Goal: Book appointment/travel/reservation

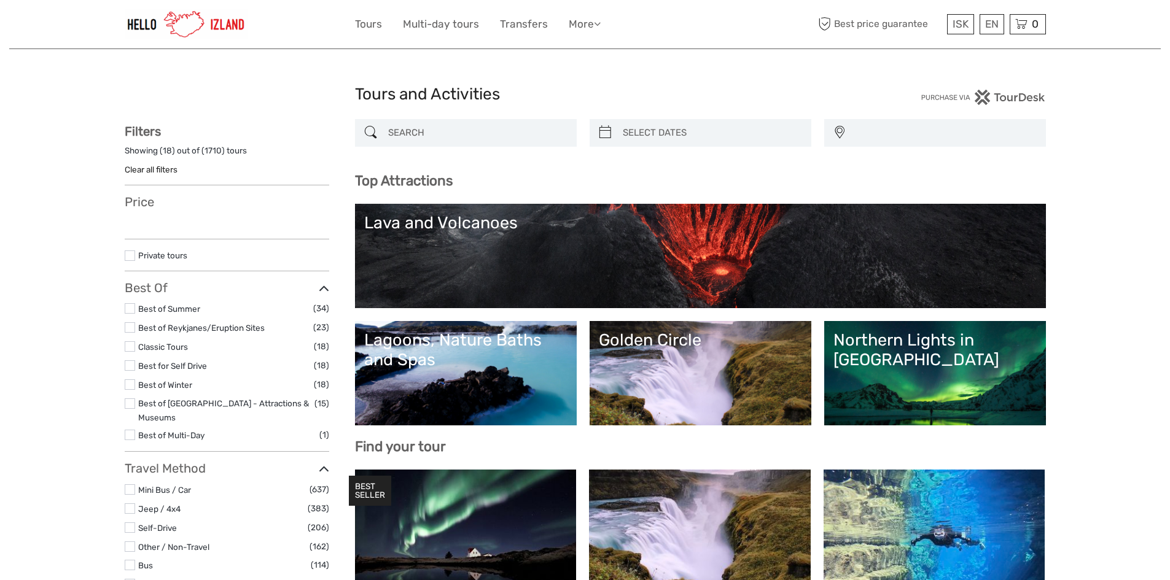
select select
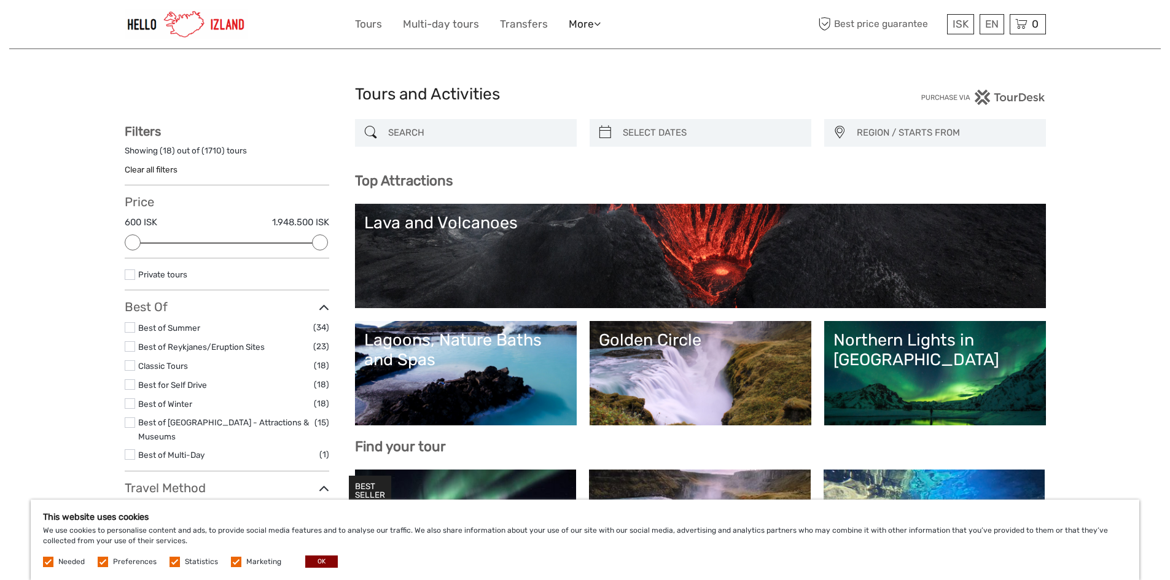
click at [588, 23] on link "More" at bounding box center [585, 24] width 32 height 18
click at [183, 21] on img at bounding box center [186, 24] width 123 height 30
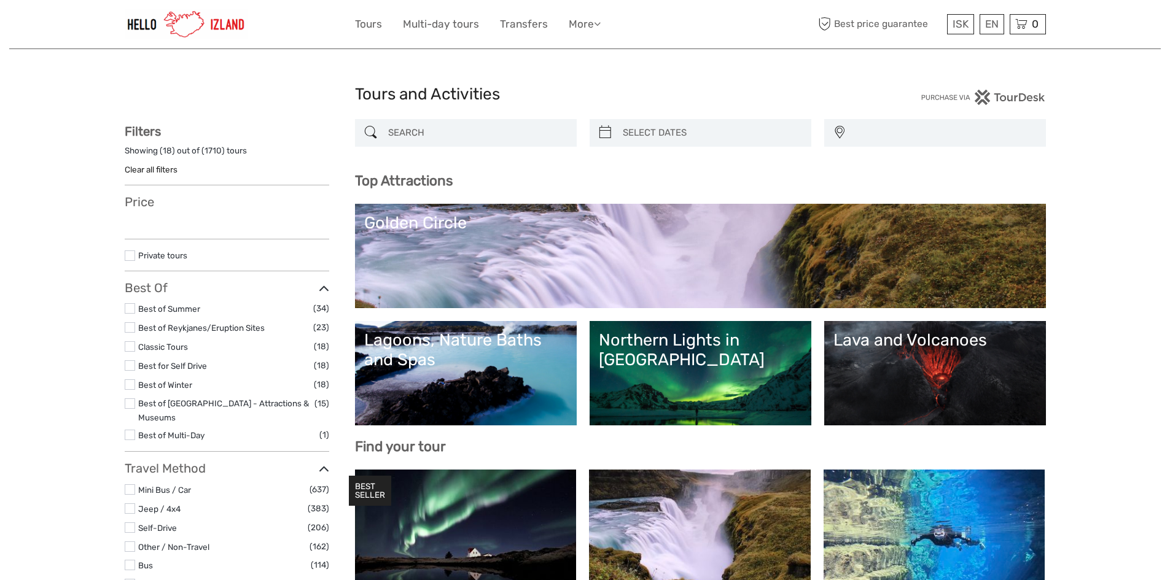
select select
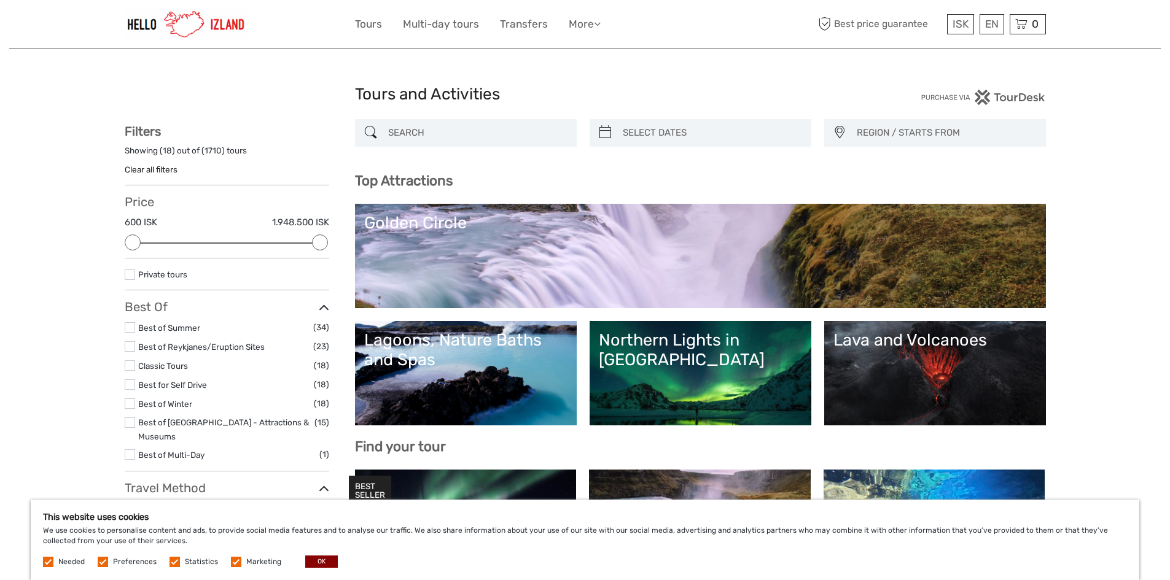
click at [192, 26] on img at bounding box center [186, 24] width 123 height 30
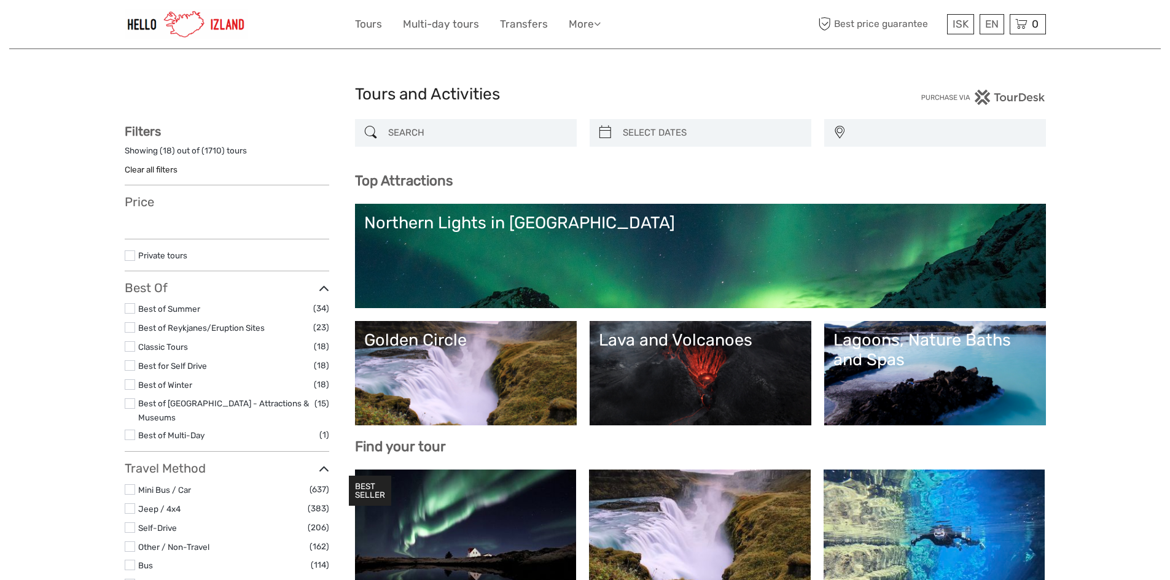
select select
